Goal: Transaction & Acquisition: Purchase product/service

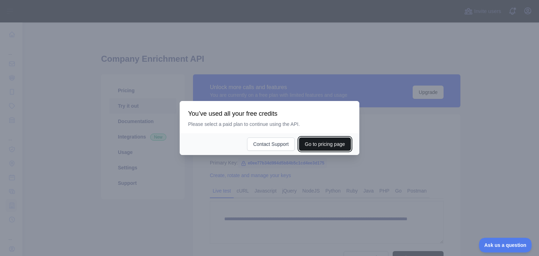
click at [304, 143] on button "Go to pricing page" at bounding box center [325, 144] width 52 height 13
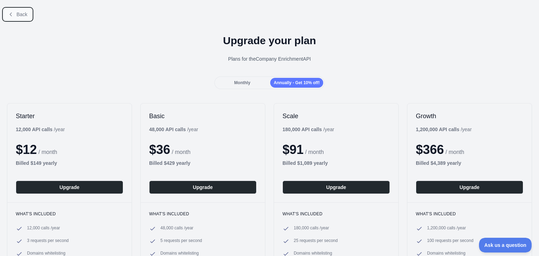
click at [18, 13] on span "Back" at bounding box center [22, 15] width 11 height 6
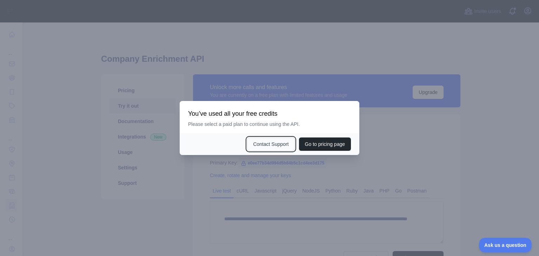
click at [275, 143] on button "Contact Support" at bounding box center [270, 144] width 47 height 13
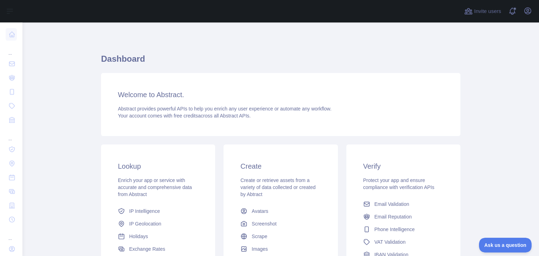
scroll to position [93, 0]
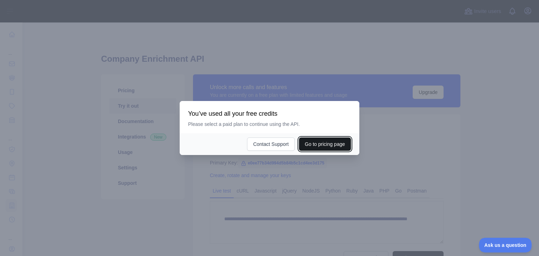
click at [329, 144] on button "Go to pricing page" at bounding box center [325, 144] width 52 height 13
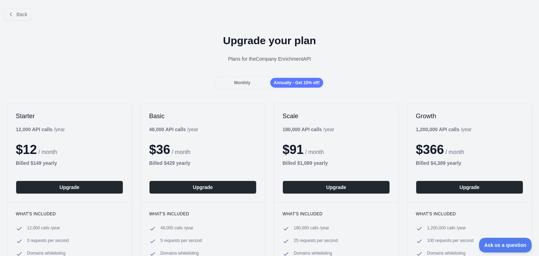
click at [249, 81] on div "Monthly" at bounding box center [242, 83] width 53 height 10
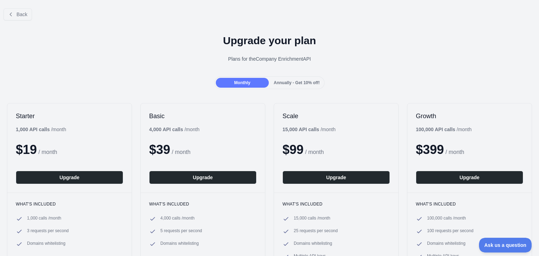
click at [361, 19] on div "Back" at bounding box center [269, 14] width 539 height 23
